Goal: Task Accomplishment & Management: Complete application form

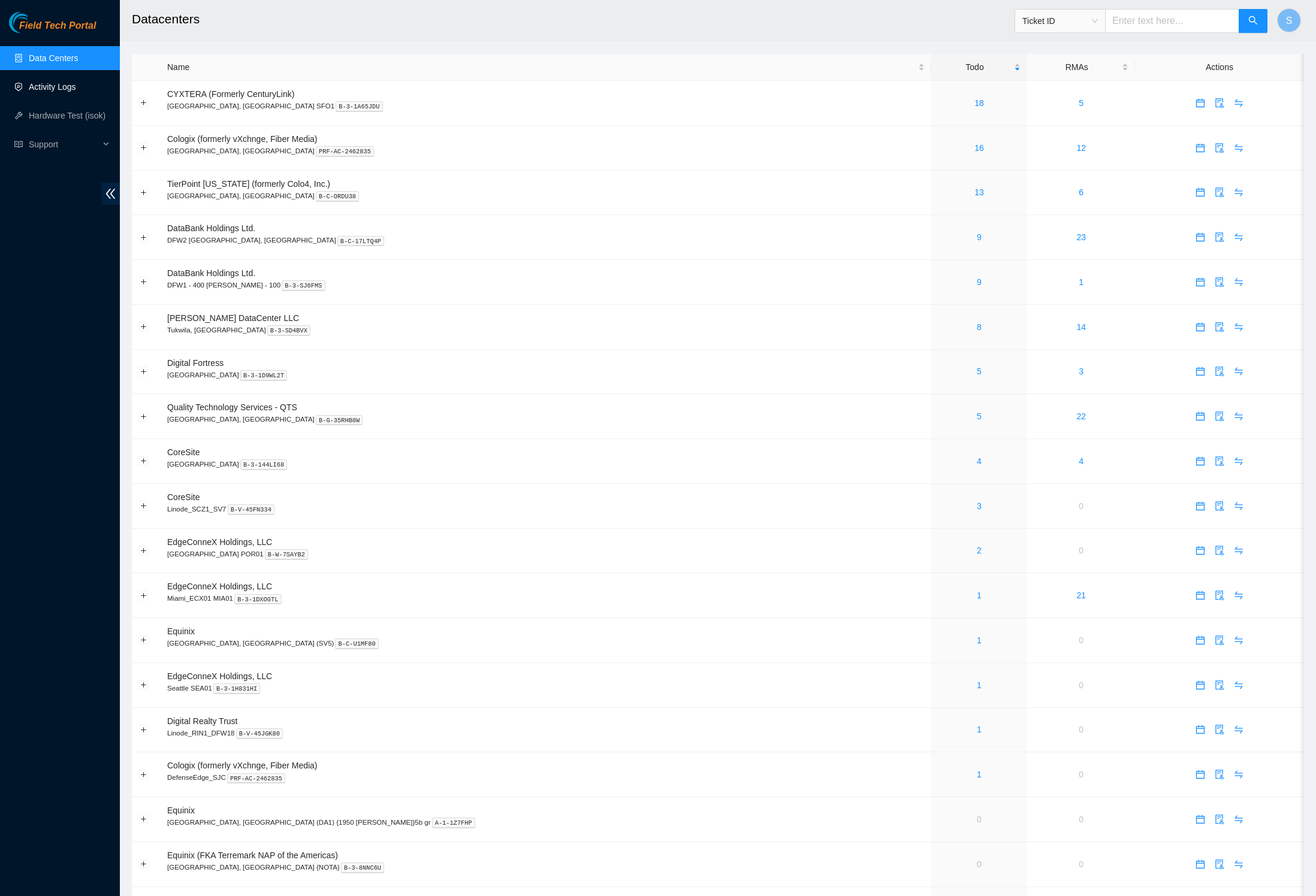
click at [63, 82] on link "Activity Logs" at bounding box center [52, 87] width 47 height 10
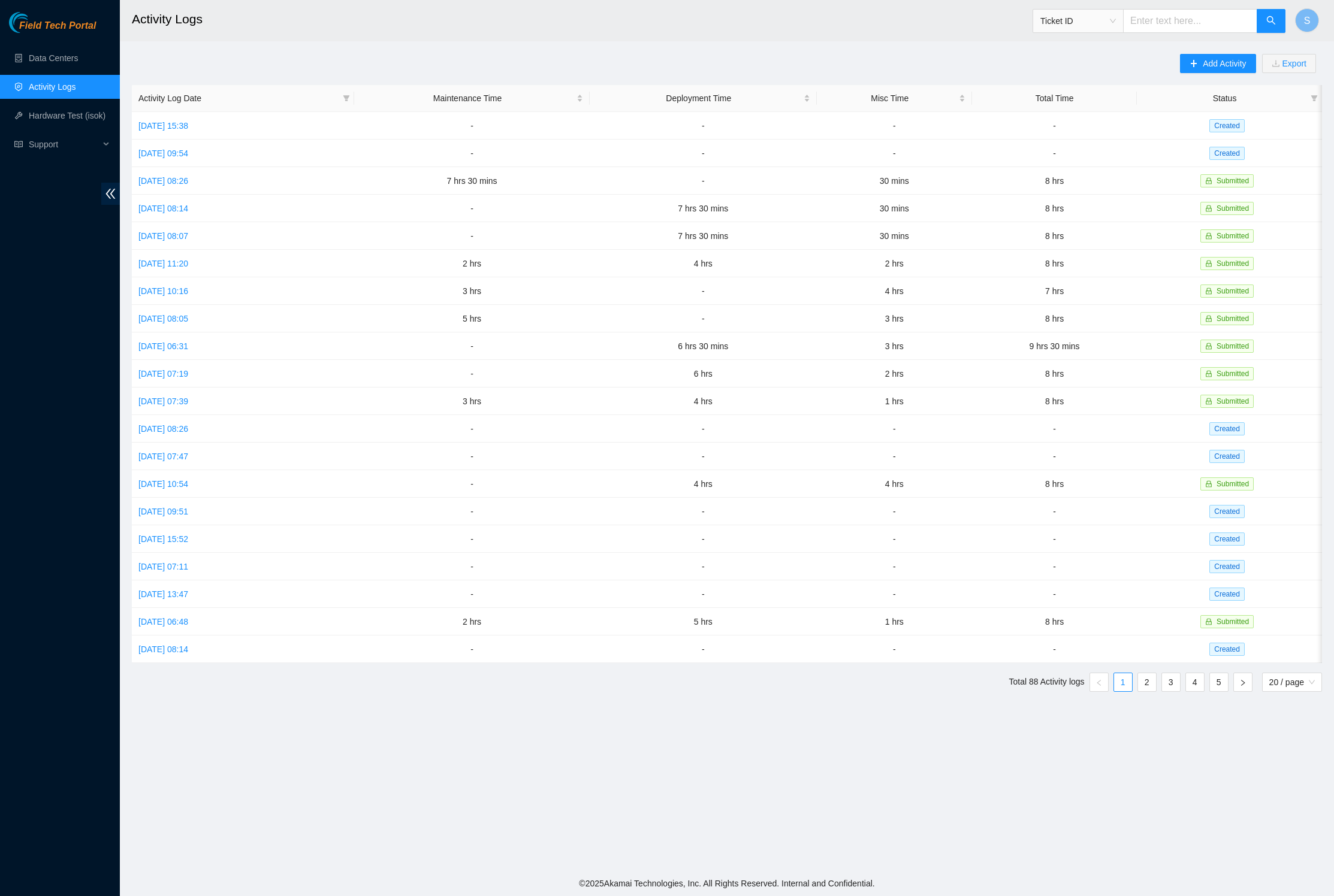
click at [872, 43] on main "Activity Logs Ticket ID S Add Activity Export Activity Log Date Maintenance Tim…" at bounding box center [727, 435] width 1214 height 871
click at [1208, 69] on span "Add Activity" at bounding box center [1223, 63] width 43 height 13
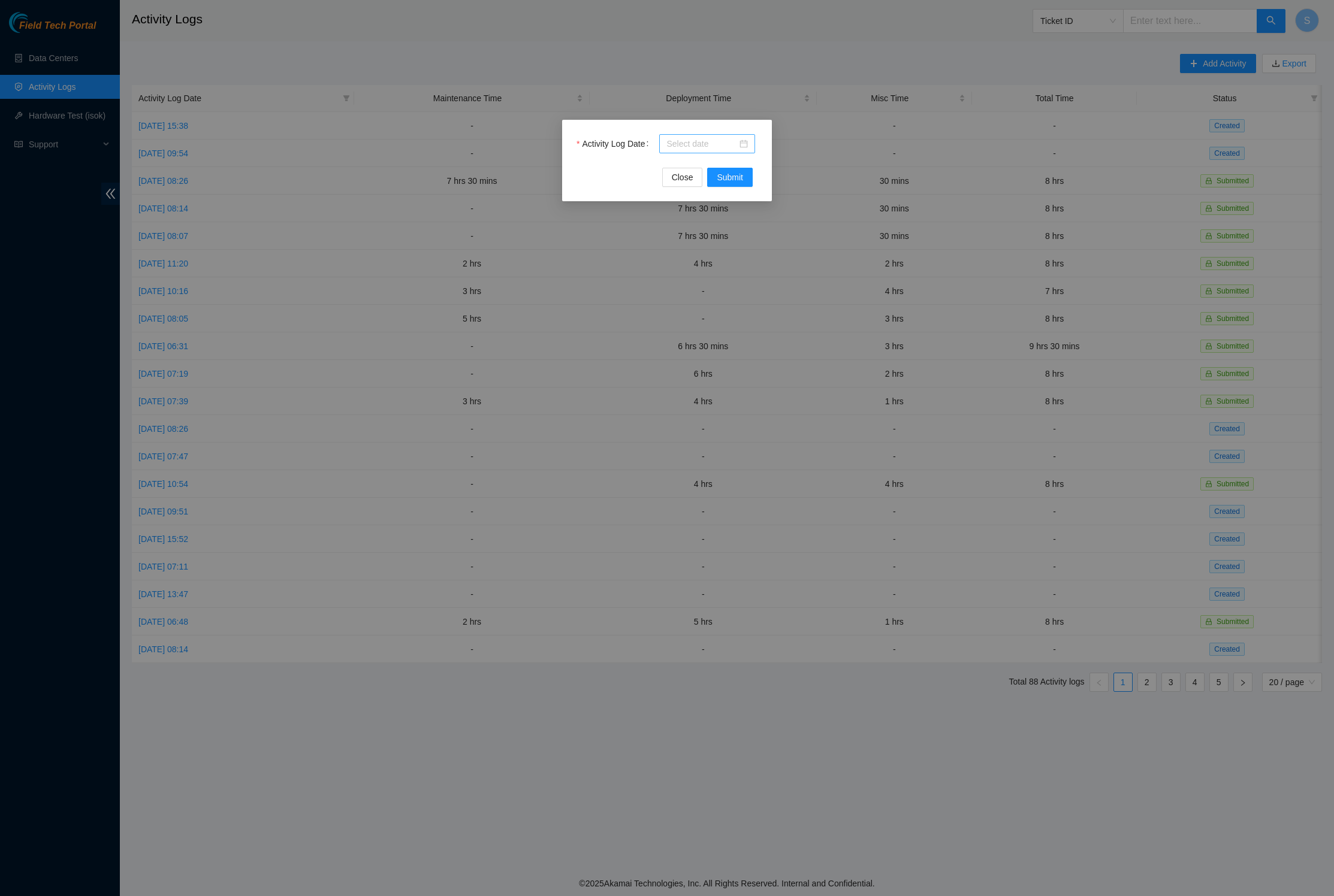
click at [737, 151] on div at bounding box center [707, 143] width 81 height 13
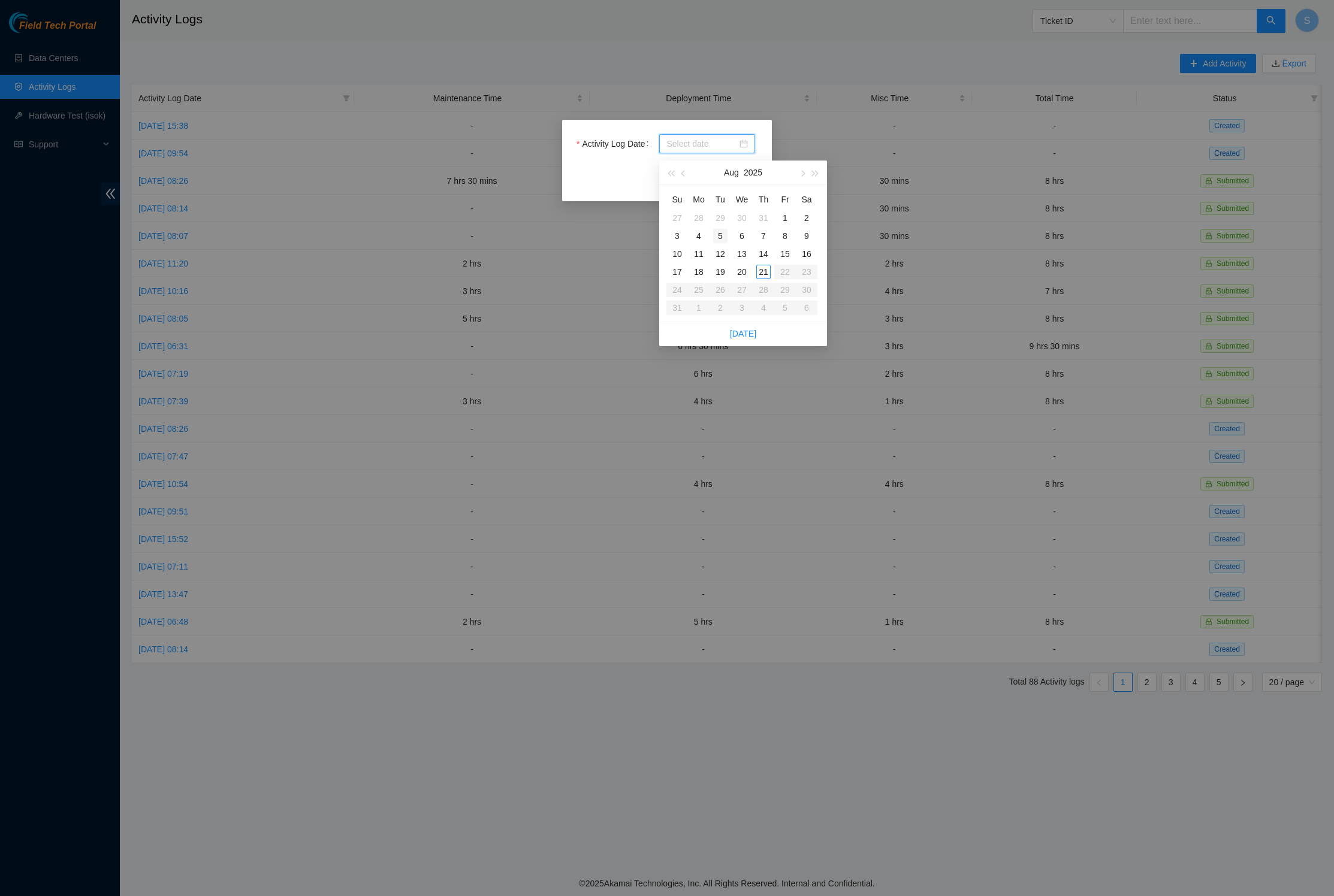
type input "[DATE]"
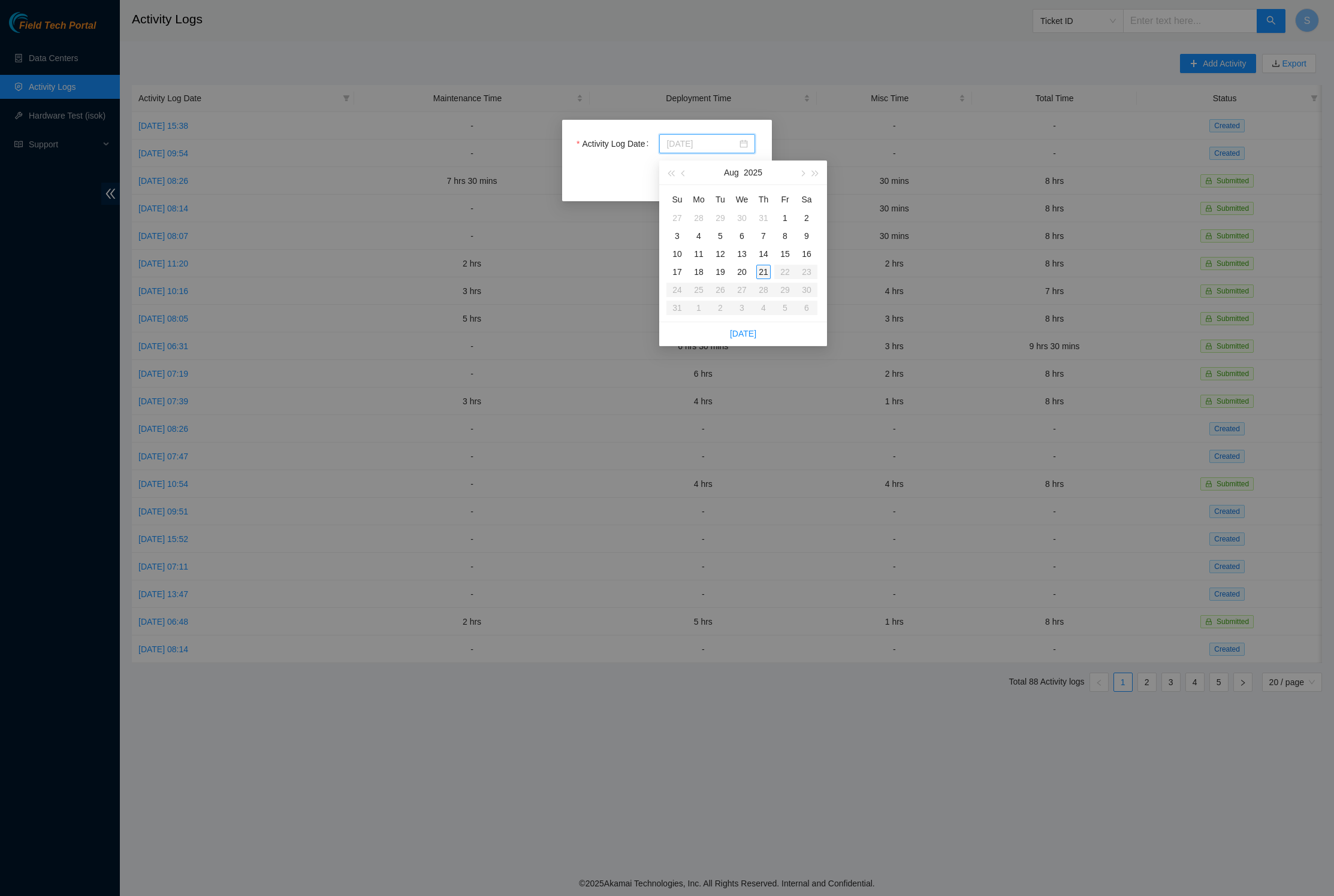
click at [763, 279] on div "21" at bounding box center [763, 272] width 14 height 14
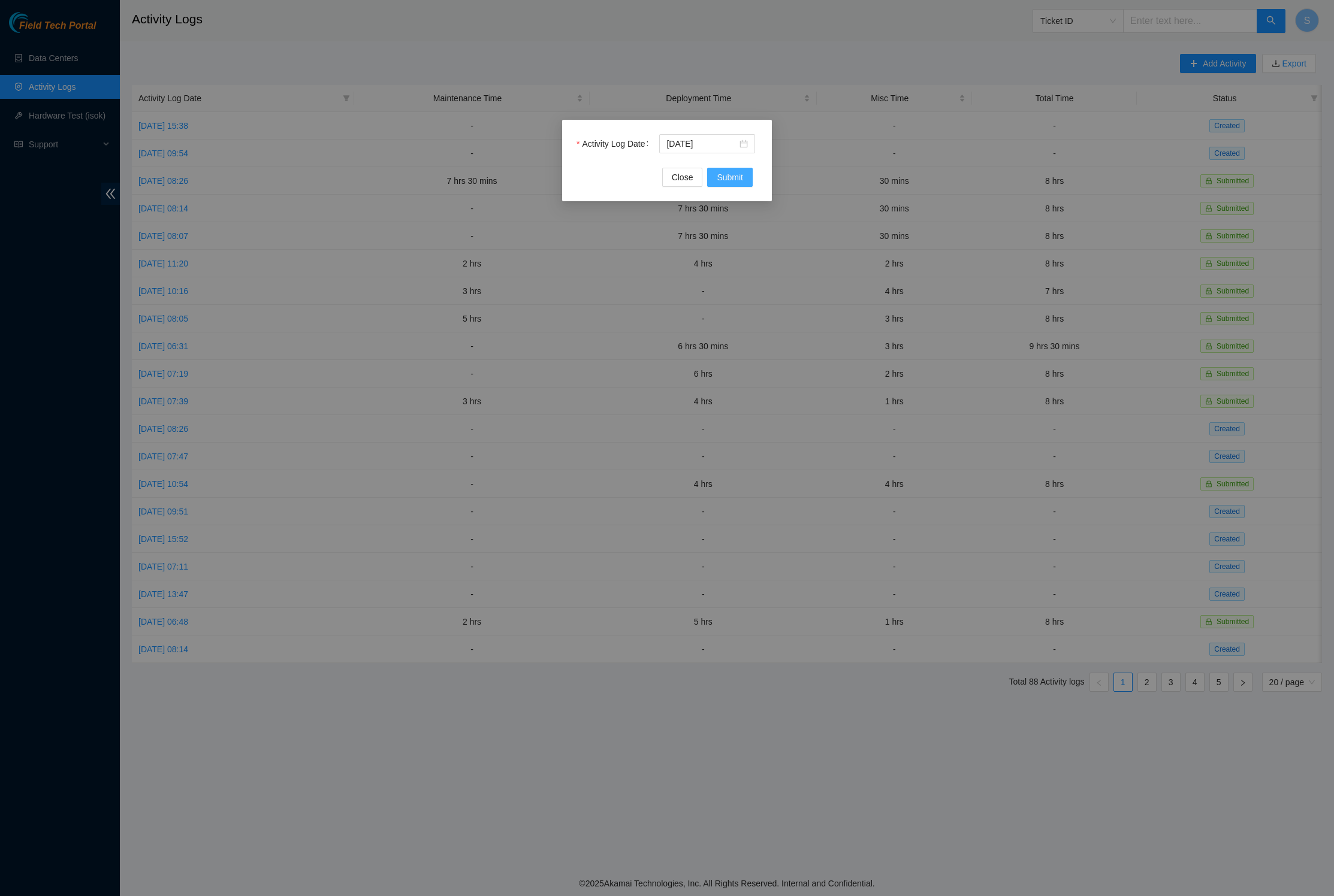
click at [738, 182] on span "Submit" at bounding box center [729, 177] width 26 height 13
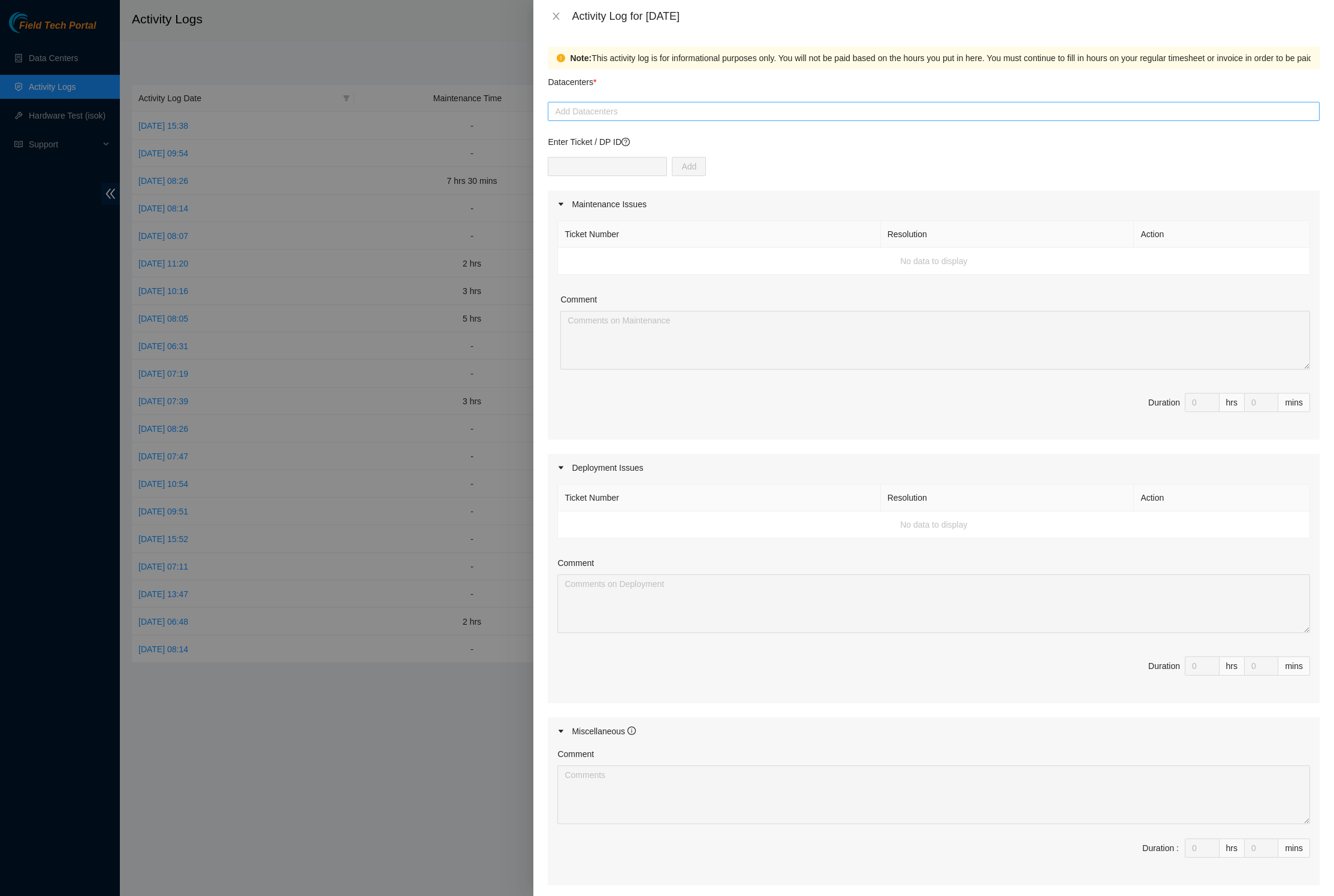
click at [664, 118] on div at bounding box center [933, 111] width 766 height 14
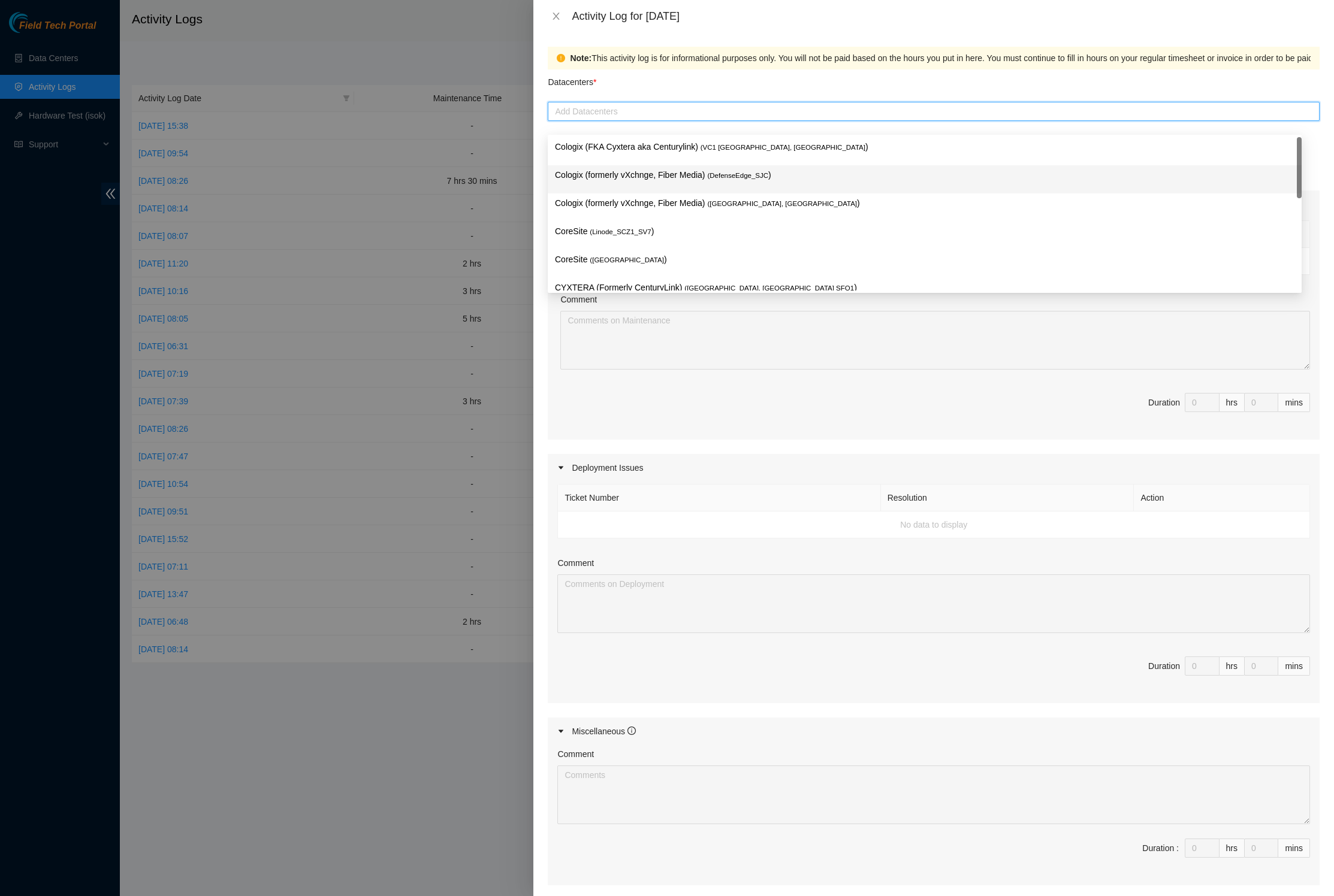
click at [661, 184] on div "Cologix (formerly vXchnge, Fiber Media) ( DefenseEdge_SJC )" at bounding box center [925, 179] width 740 height 22
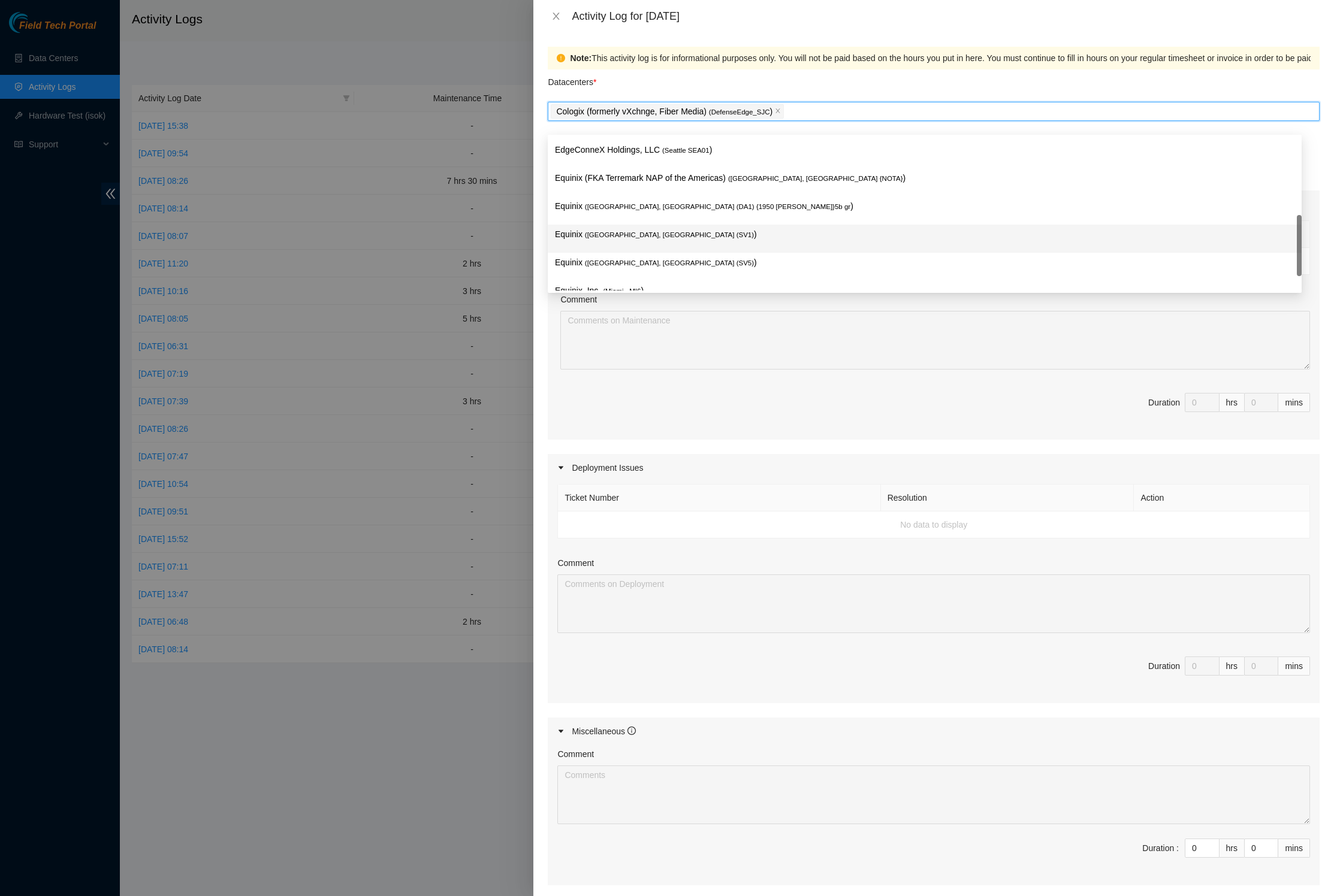
scroll to position [478, 0]
click at [817, 246] on div "Equinix ( [GEOGRAPHIC_DATA], [GEOGRAPHIC_DATA] (SV1) )" at bounding box center [925, 234] width 740 height 22
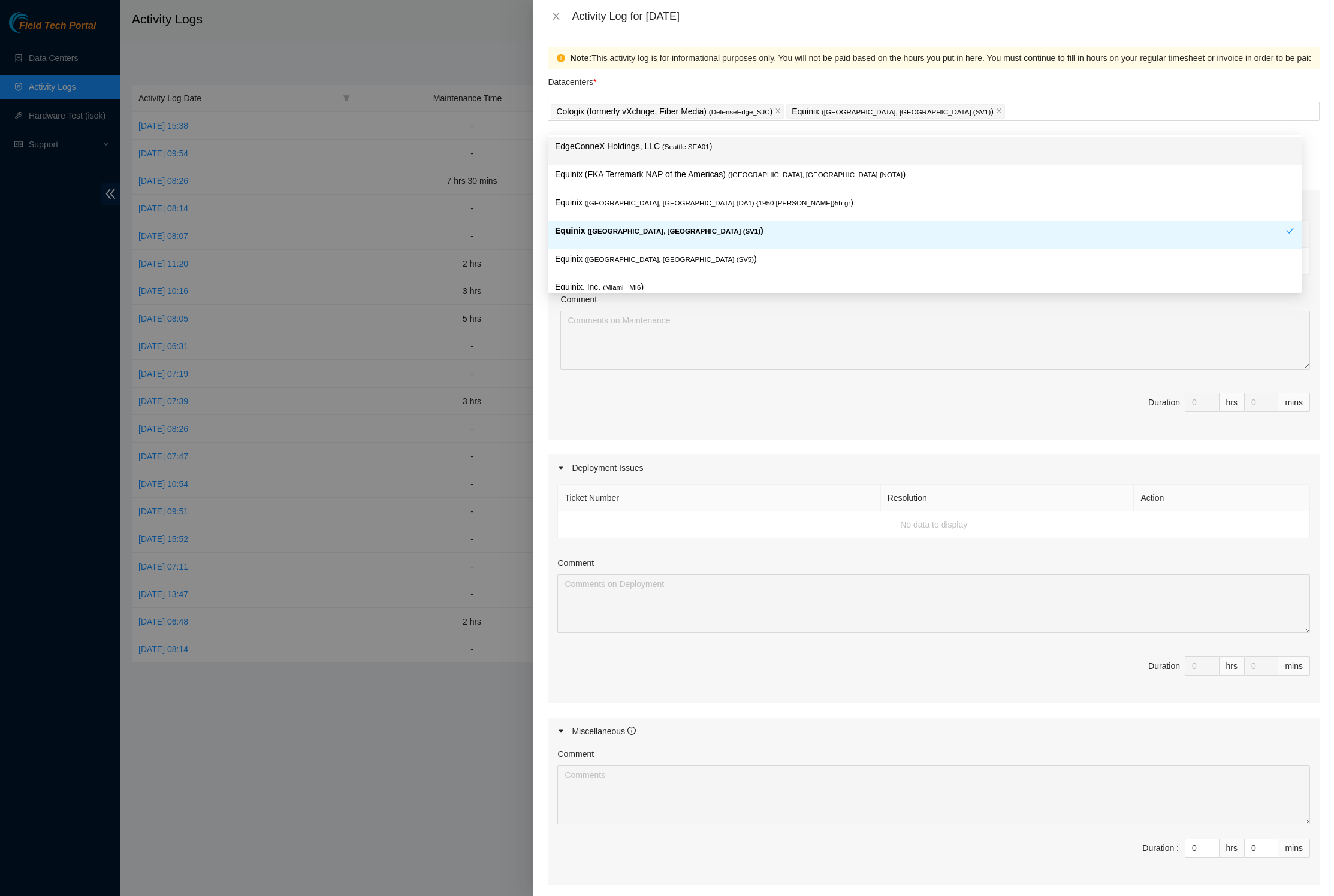
click at [868, 81] on div "Datacenters *" at bounding box center [933, 85] width 772 height 32
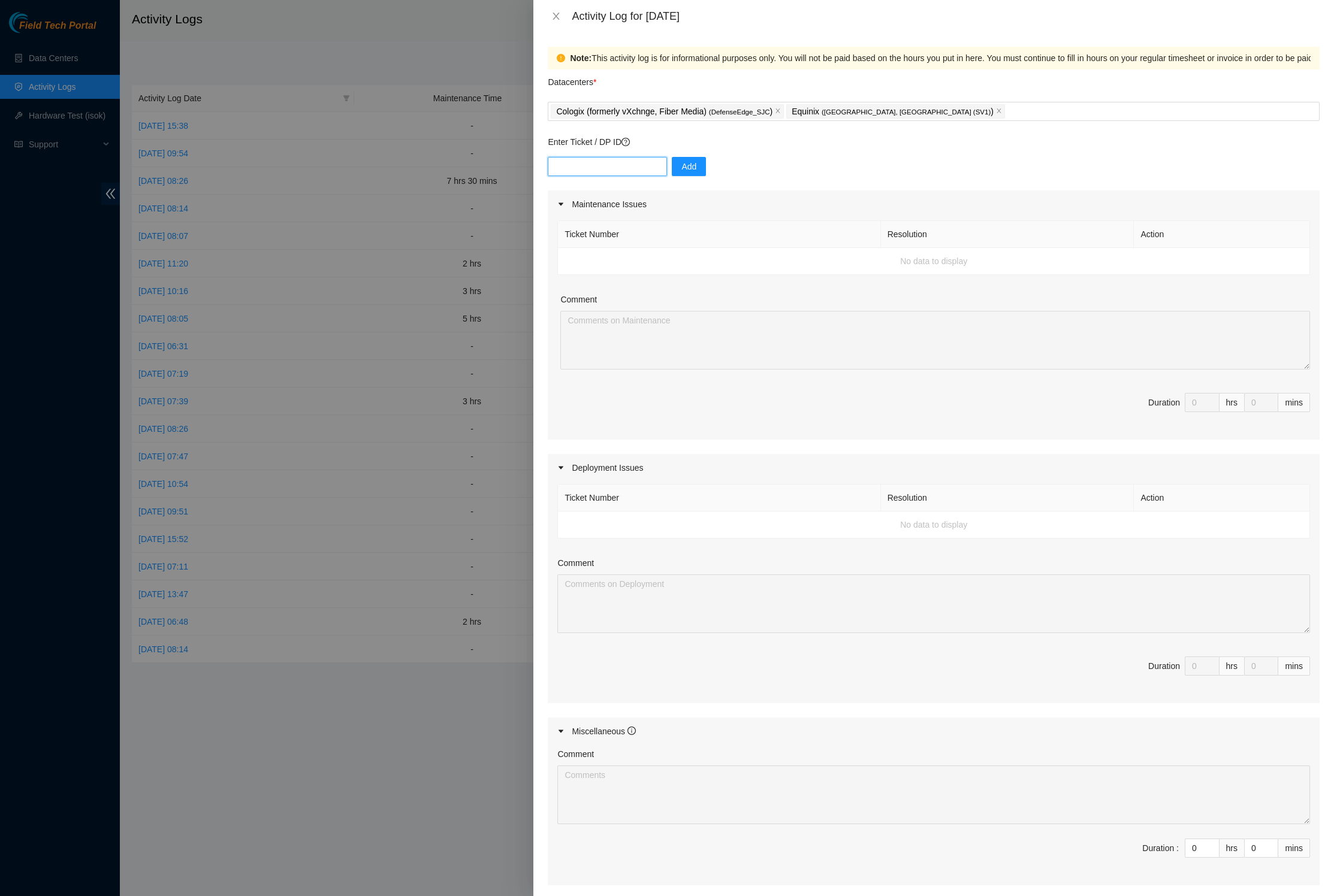
click at [667, 176] on input "text" at bounding box center [607, 166] width 119 height 19
type input "s"
type input "DP707565"
click at [696, 173] on span "Add" at bounding box center [688, 166] width 15 height 13
click at [630, 176] on input "text" at bounding box center [607, 166] width 119 height 19
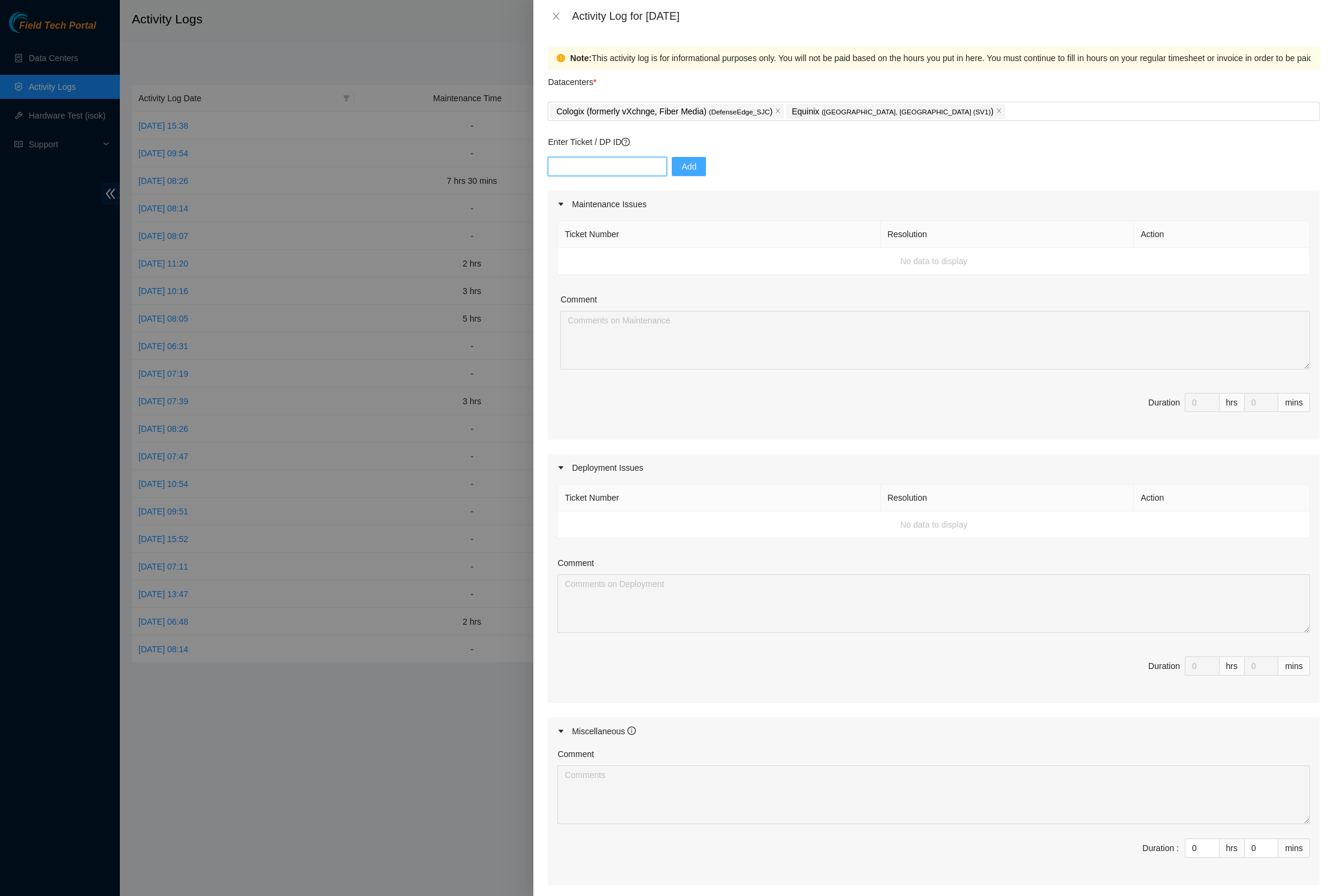
click at [588, 176] on input "text" at bounding box center [607, 166] width 119 height 19
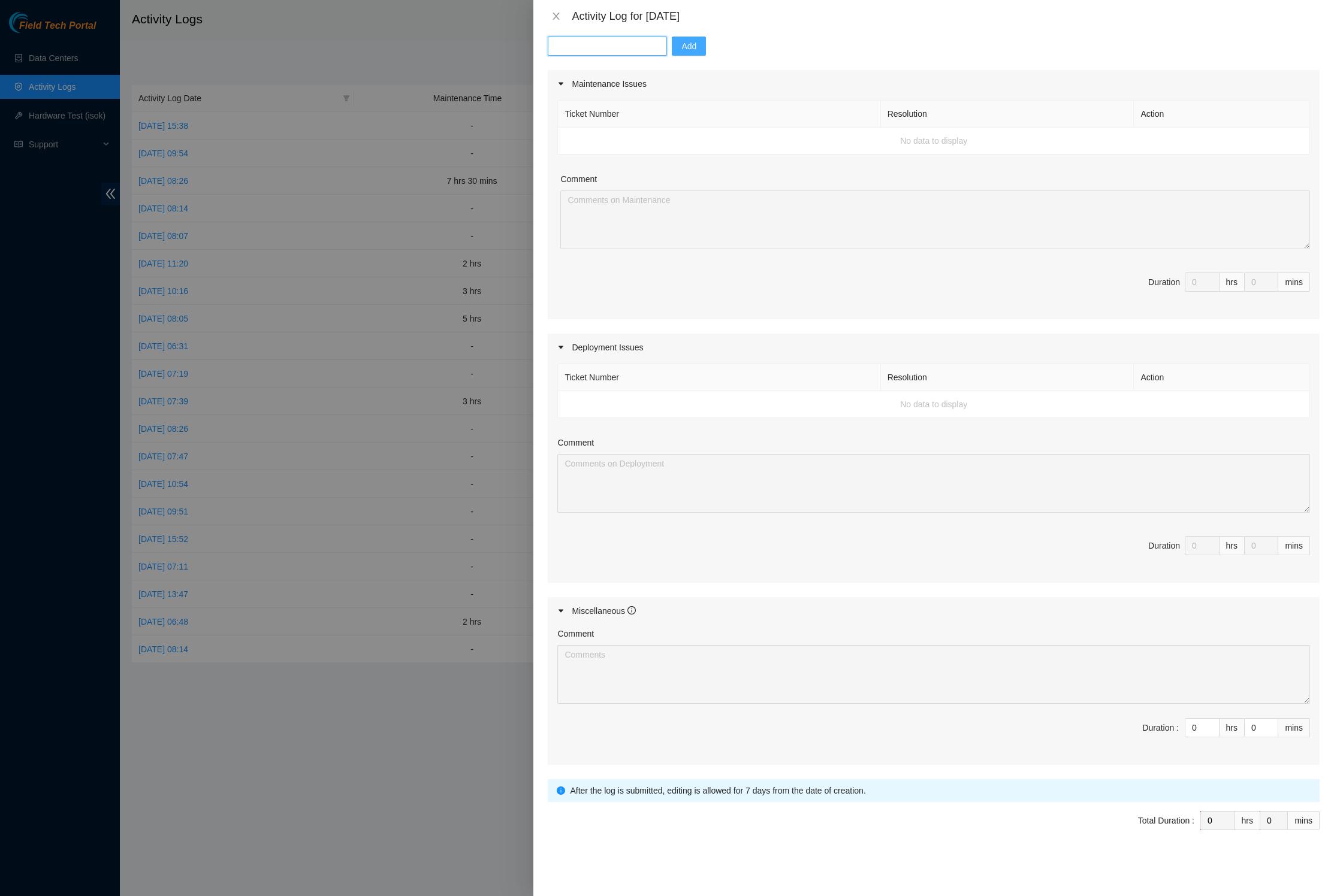
scroll to position [124, 0]
click at [698, 154] on td "No data to display" at bounding box center [934, 141] width 752 height 27
click at [594, 98] on div "Maintenance Issues" at bounding box center [933, 84] width 772 height 28
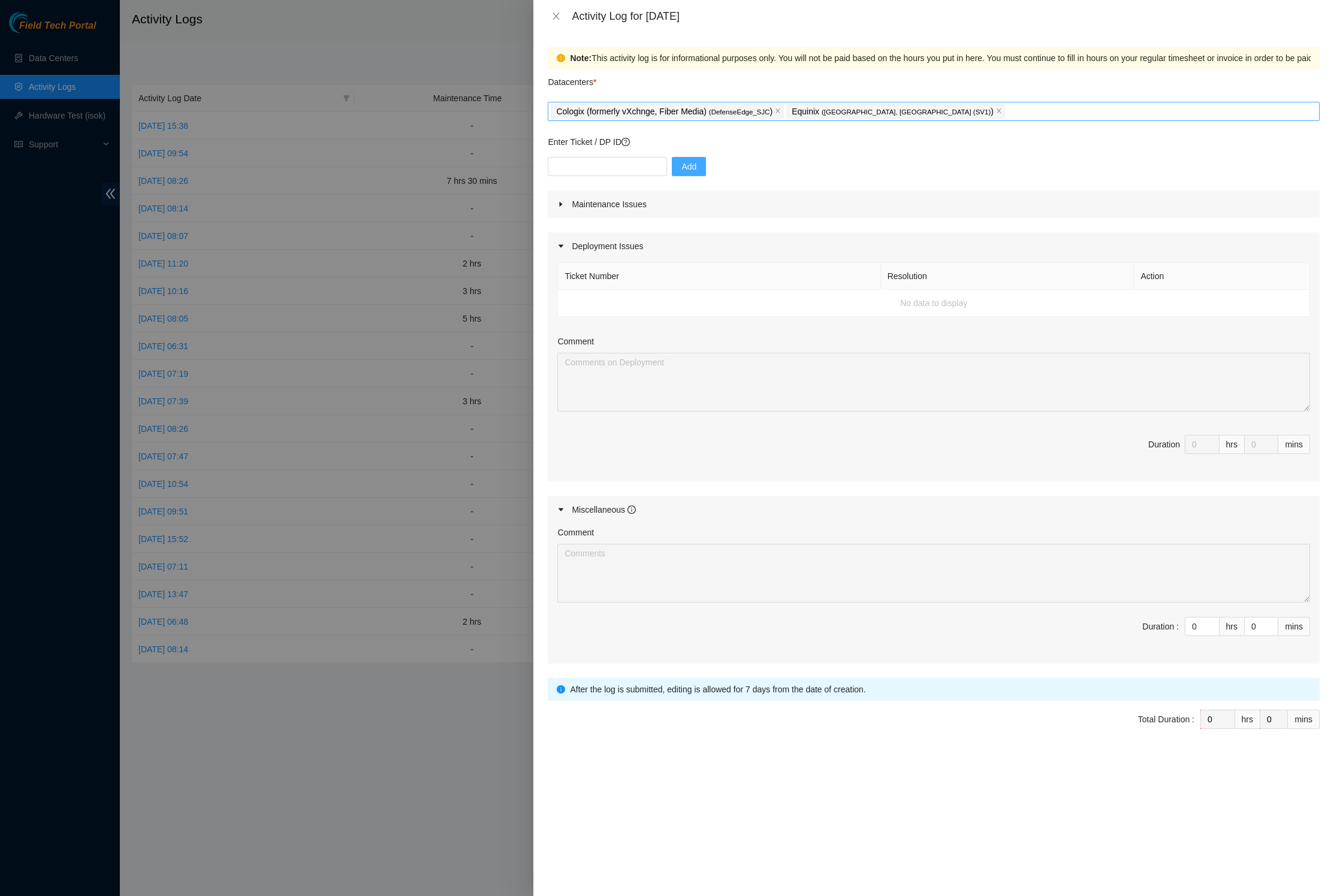
scroll to position [0, 0]
click at [588, 218] on div "Maintenance Issues" at bounding box center [933, 204] width 772 height 28
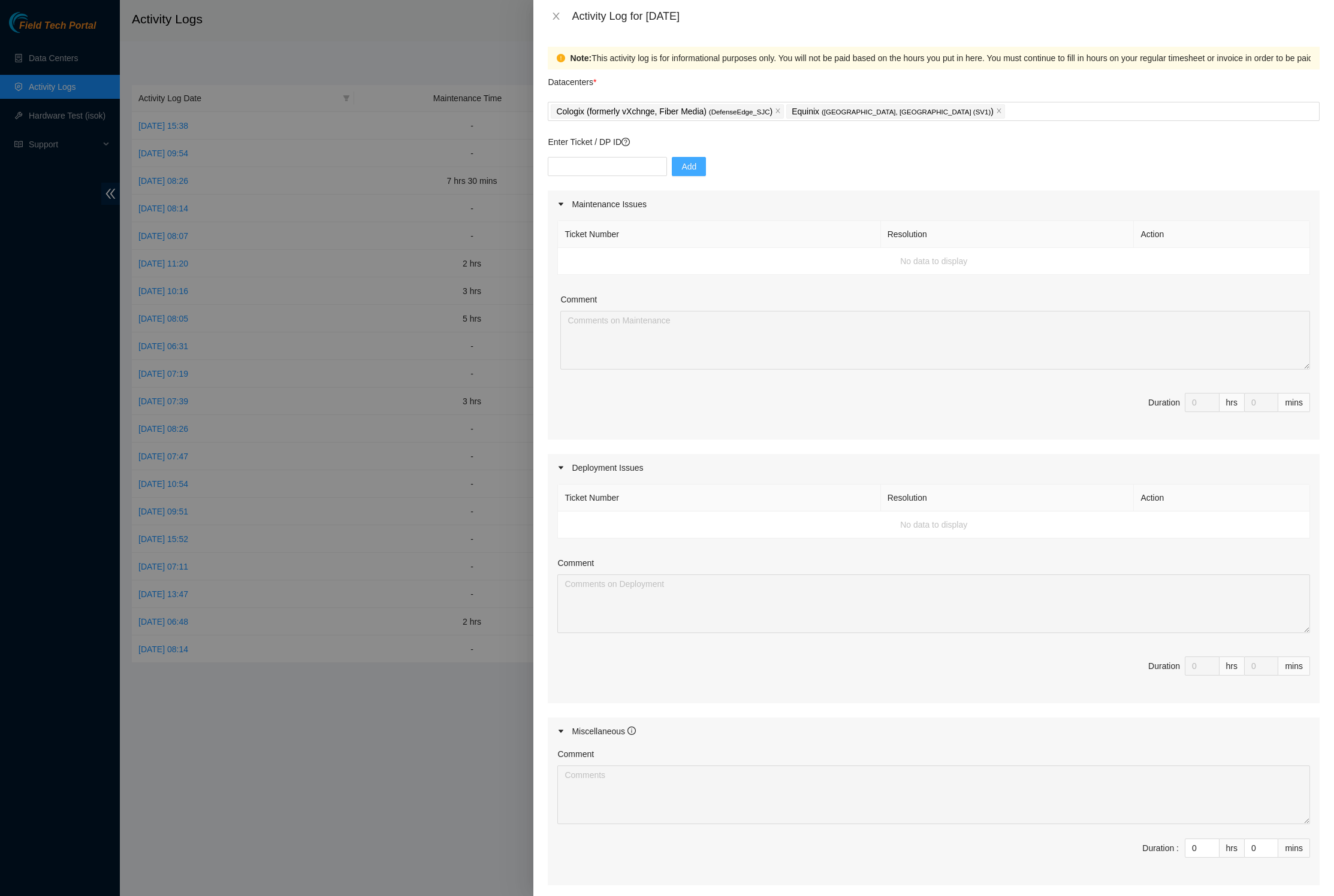
click at [655, 275] on td "No data to display" at bounding box center [934, 261] width 752 height 27
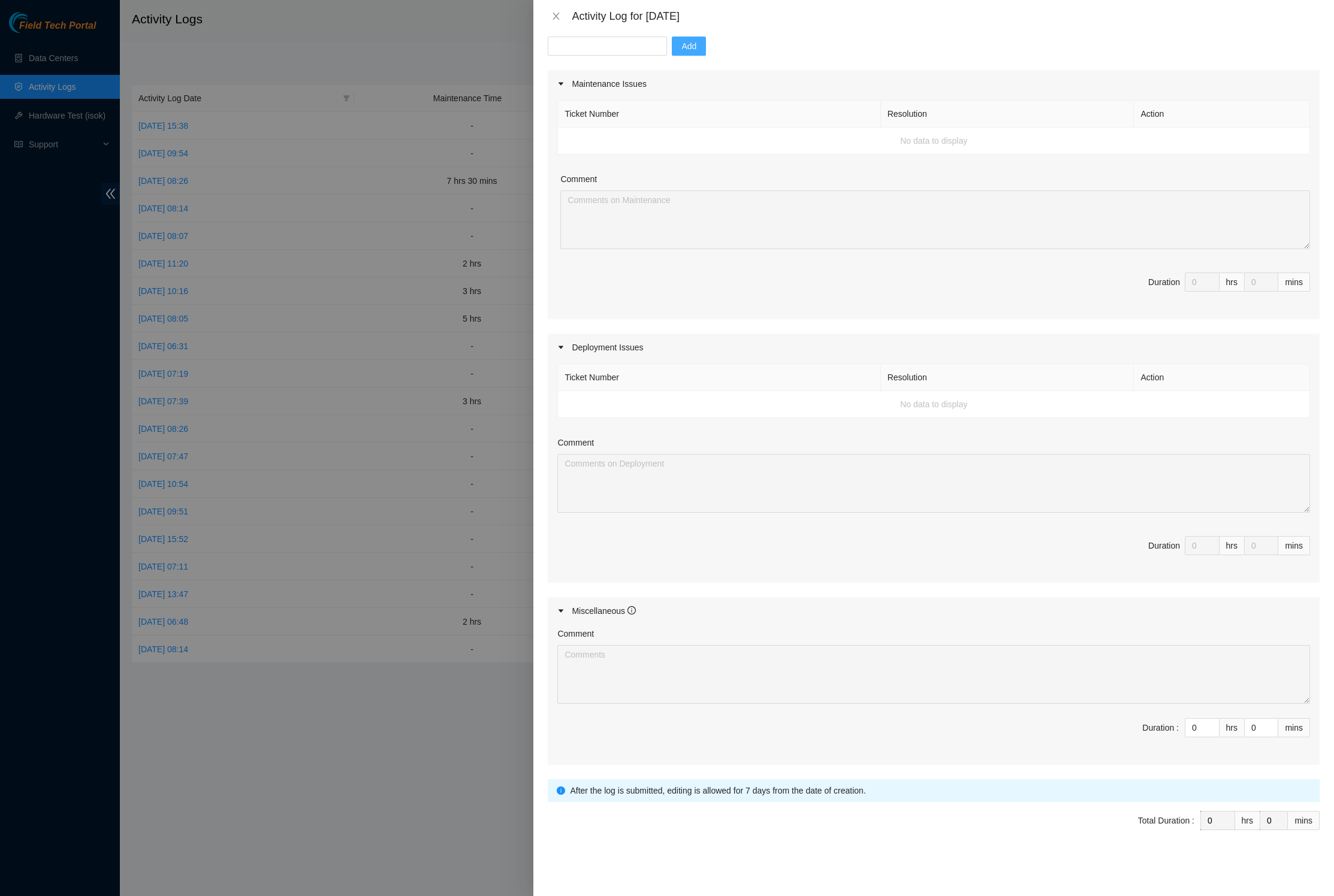
scroll to position [207, 0]
click at [713, 391] on td "No data to display" at bounding box center [934, 404] width 752 height 27
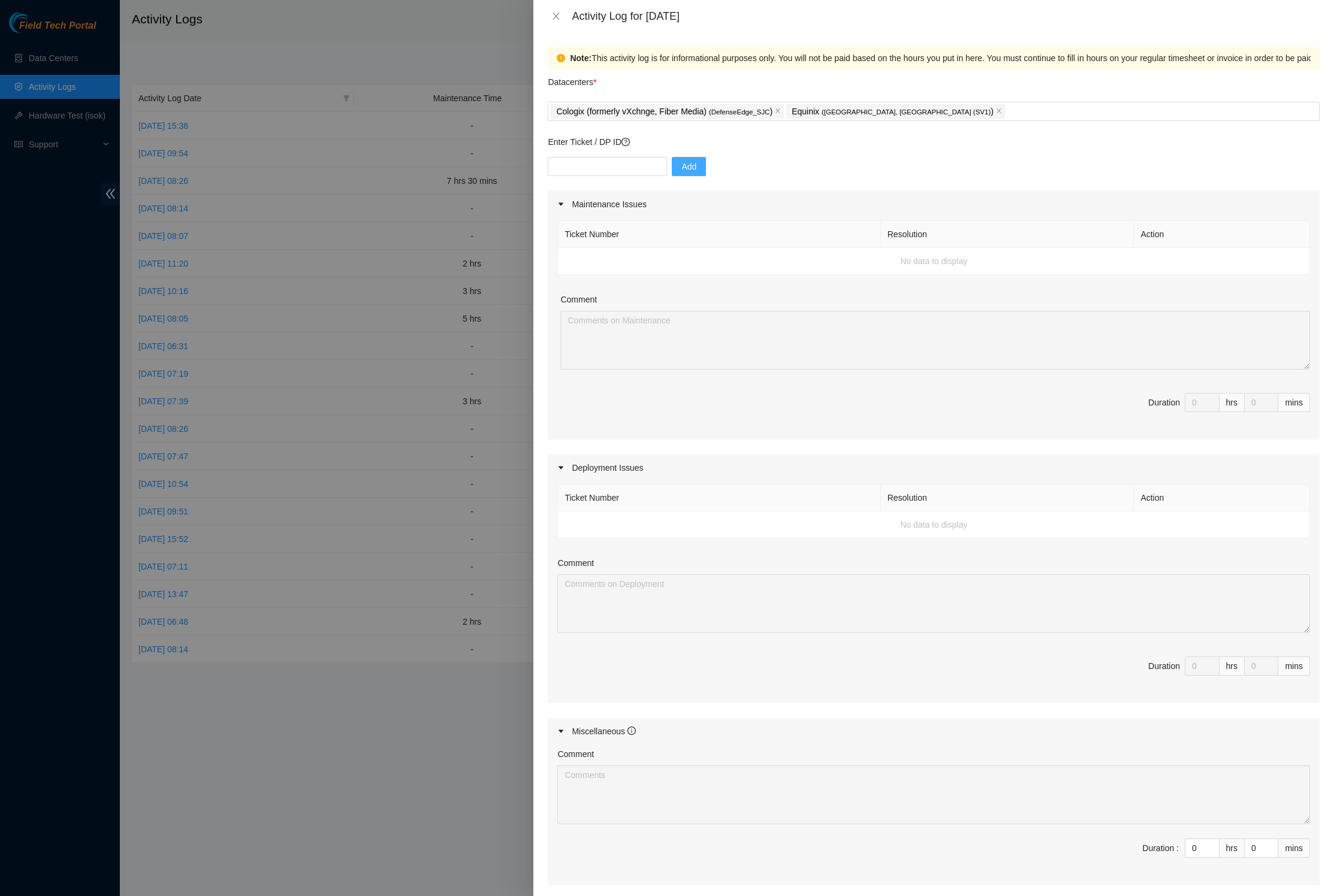
scroll to position [0, 0]
click at [558, 22] on button "Close" at bounding box center [556, 16] width 17 height 11
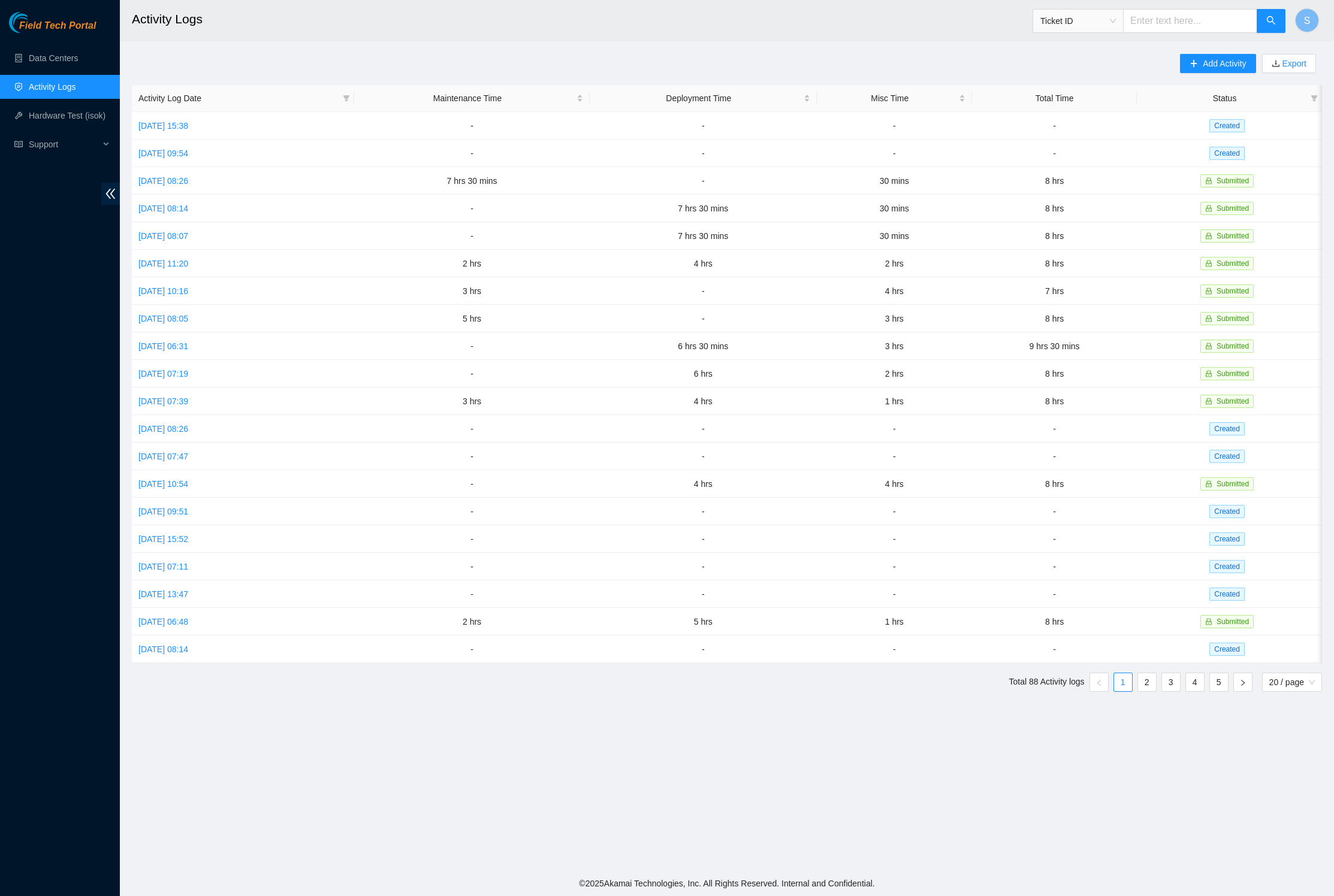
click at [594, 30] on h2 "Activity Logs" at bounding box center [590, 19] width 917 height 38
